Goal: Find specific page/section: Find specific page/section

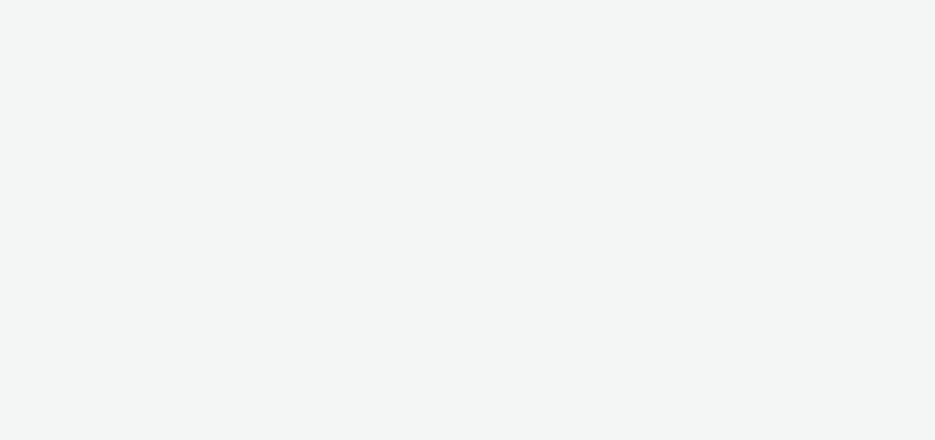
select select "47c37c18-910e-43a3-bb91-a2beb2847406"
select select "b1b940d3-d05b-48b5-821e-f328c33b988b"
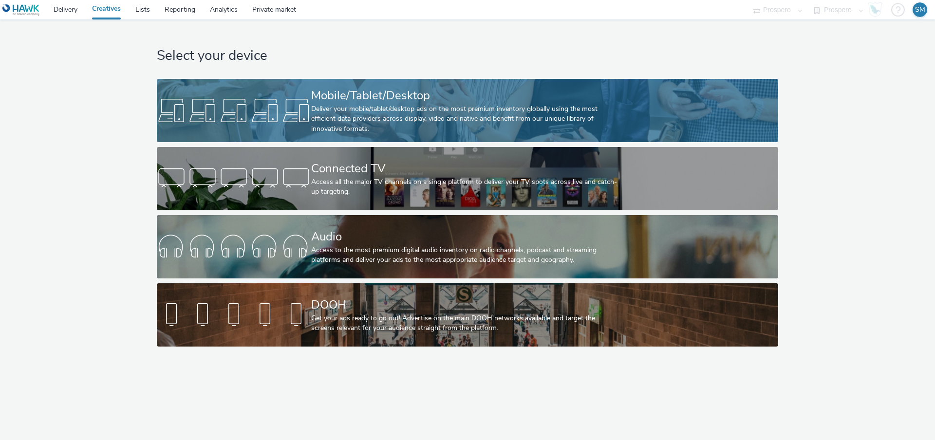
click at [258, 116] on div at bounding box center [234, 110] width 154 height 31
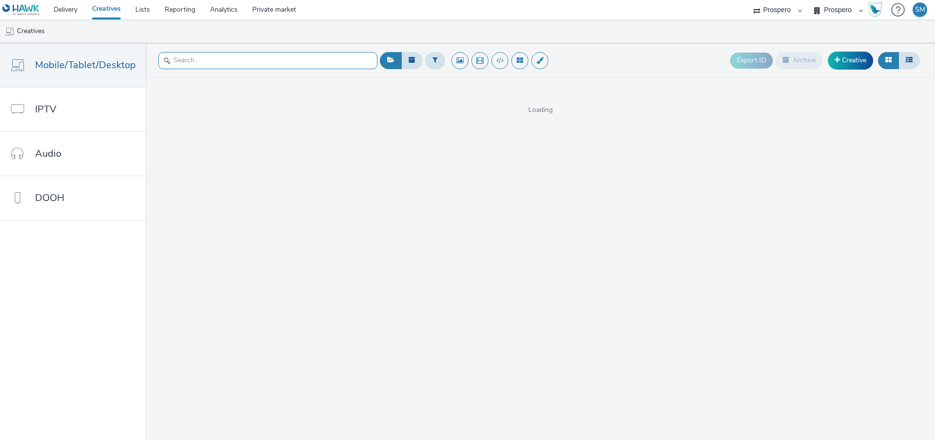
click at [187, 67] on input "text" at bounding box center [267, 60] width 219 height 17
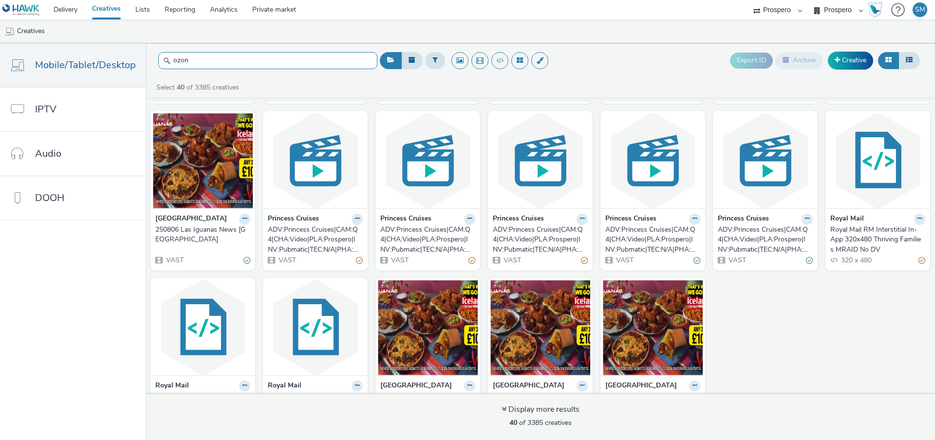
scroll to position [712, 0]
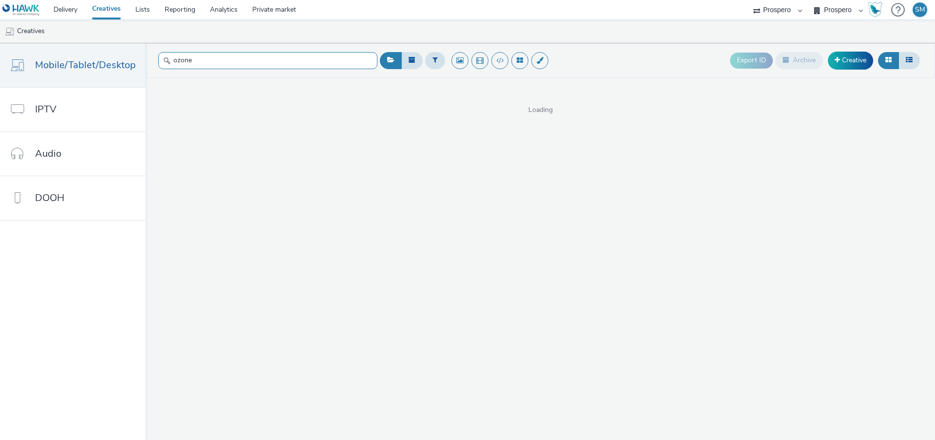
type input "ozone"
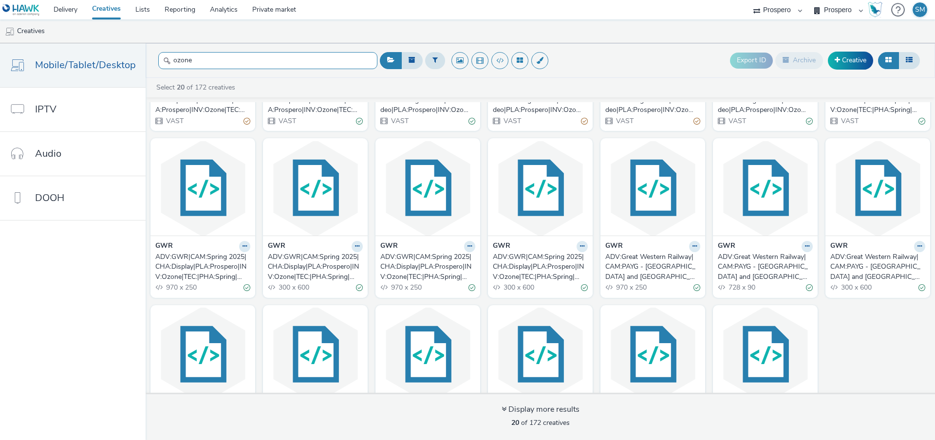
scroll to position [212, 0]
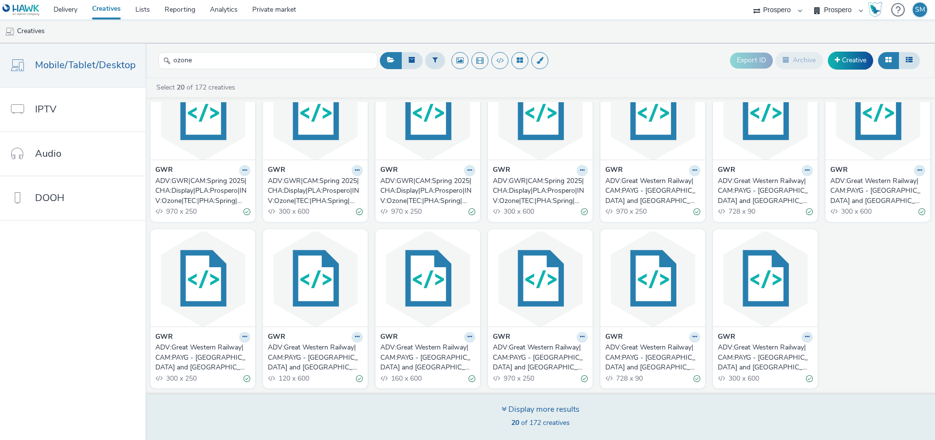
click at [565, 403] on div "Display more results 20 of 172 creatives" at bounding box center [540, 416] width 796 height 47
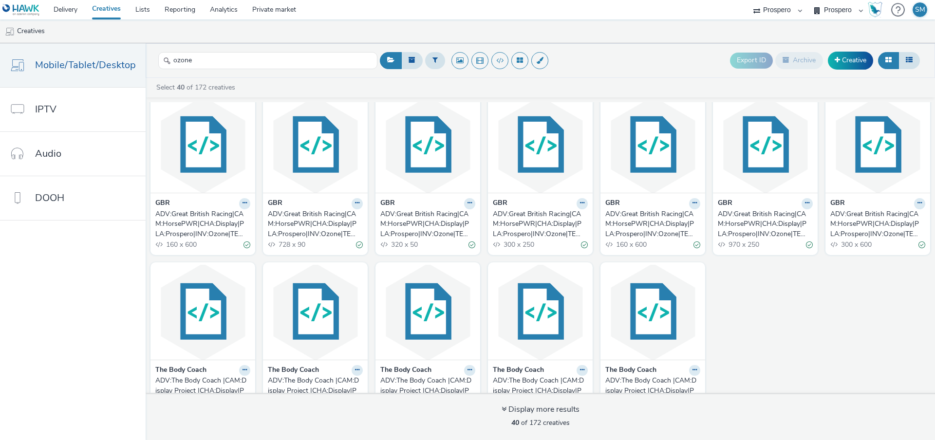
scroll to position [712, 0]
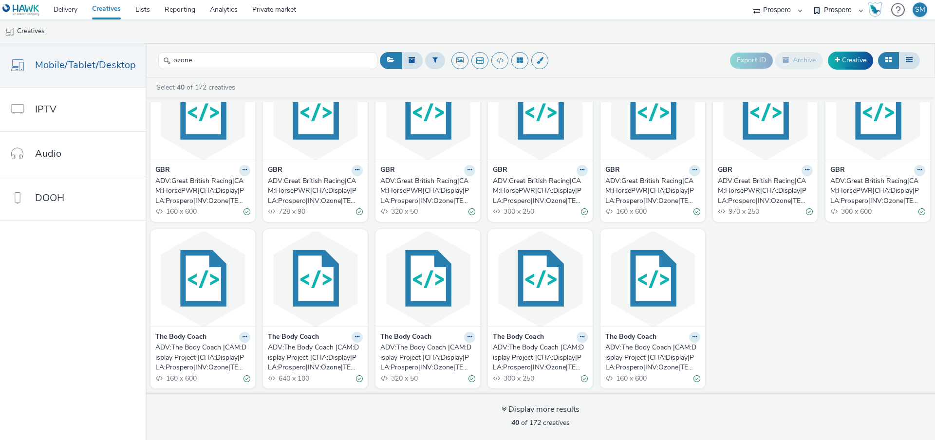
click at [279, 357] on div "ADV:The Body Coach |CAM:Display Project |CHA:Display|PLA:Prospero|INV:Ozone|TEC…" at bounding box center [313, 358] width 91 height 30
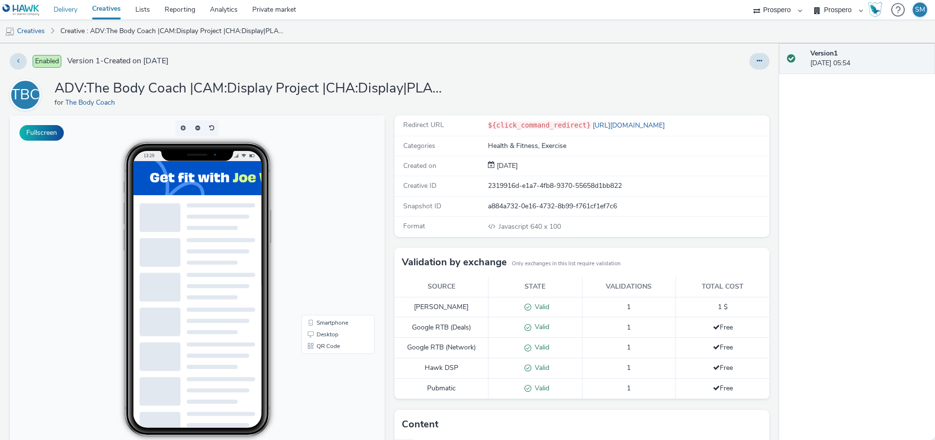
click at [52, 11] on link "Delivery" at bounding box center [65, 9] width 38 height 19
